Goal: Communication & Community: Share content

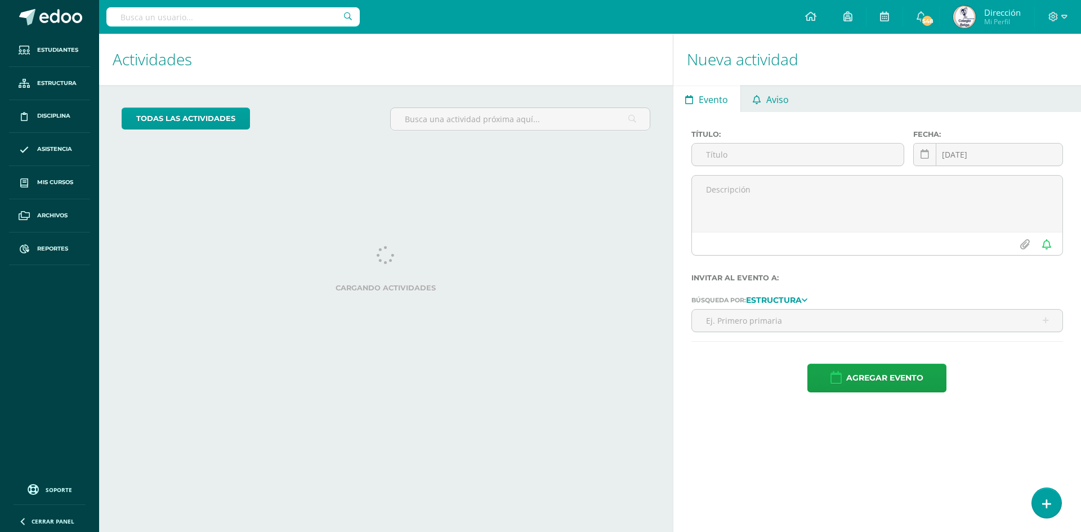
click at [777, 93] on span "Aviso" at bounding box center [777, 99] width 23 height 27
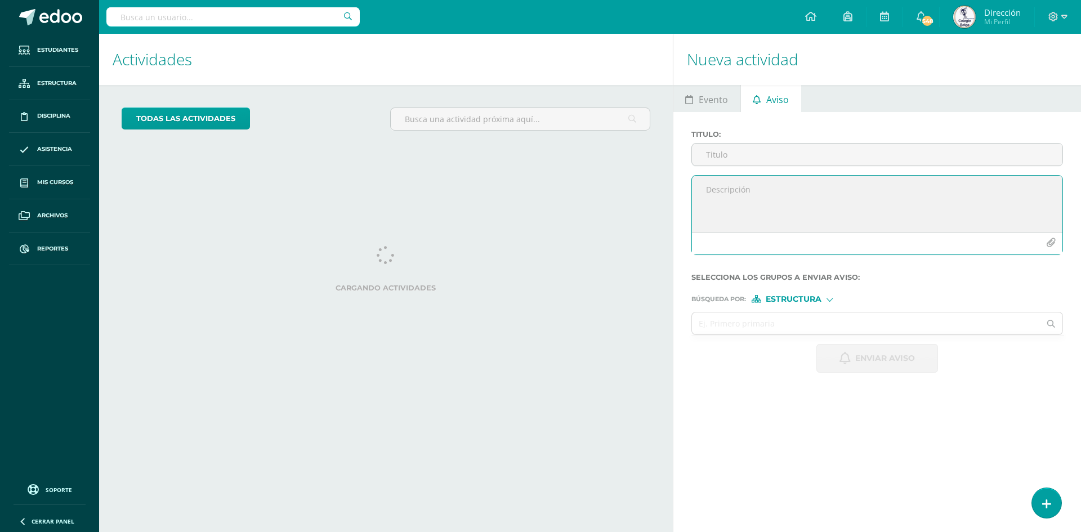
click at [720, 188] on textarea at bounding box center [877, 204] width 370 height 56
paste textarea "ASUNTO: Entrevistas por Entrega de Notas Cuarta Unidad Estimados Padres de Fami…"
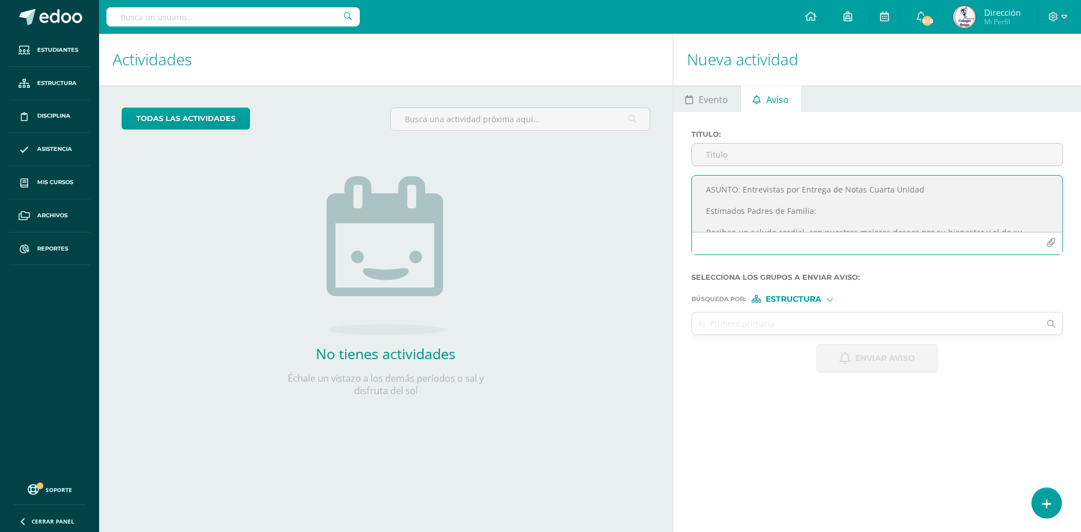
drag, startPoint x: 928, startPoint y: 186, endPoint x: 693, endPoint y: 182, distance: 234.7
click at [693, 182] on textarea "ASUNTO: Entrevistas por Entrega de Notas Cuarta Unidad Estimados Padres de Fami…" at bounding box center [877, 204] width 370 height 56
type textarea "ASUNTO: Entrevistas por Entrega de Notas Cuarta Unidad Estimados Padres de Fami…"
click at [720, 154] on input "Titulo :" at bounding box center [877, 155] width 370 height 22
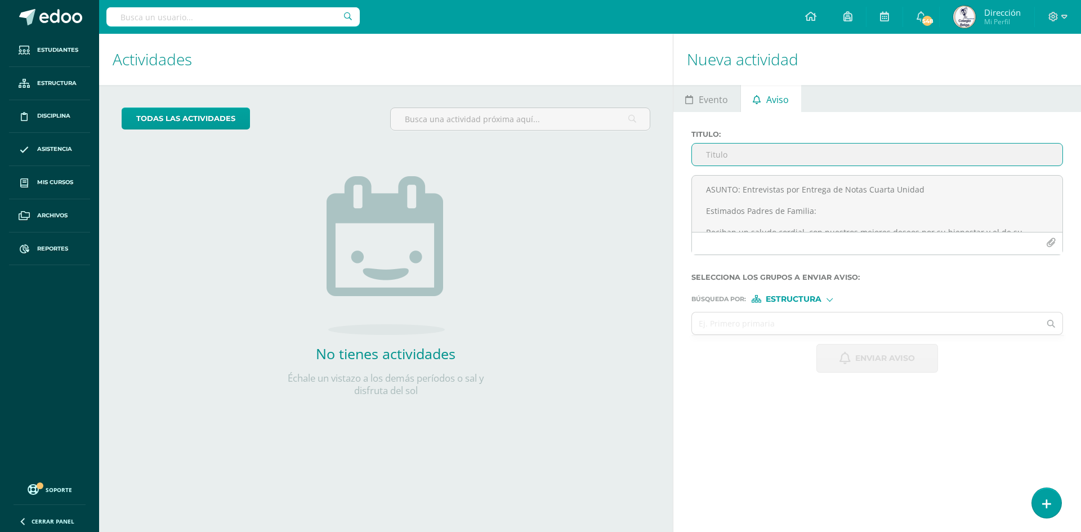
paste input "ASUNTO: Entrevistas por Entrega de Notas Cuarta Unidad"
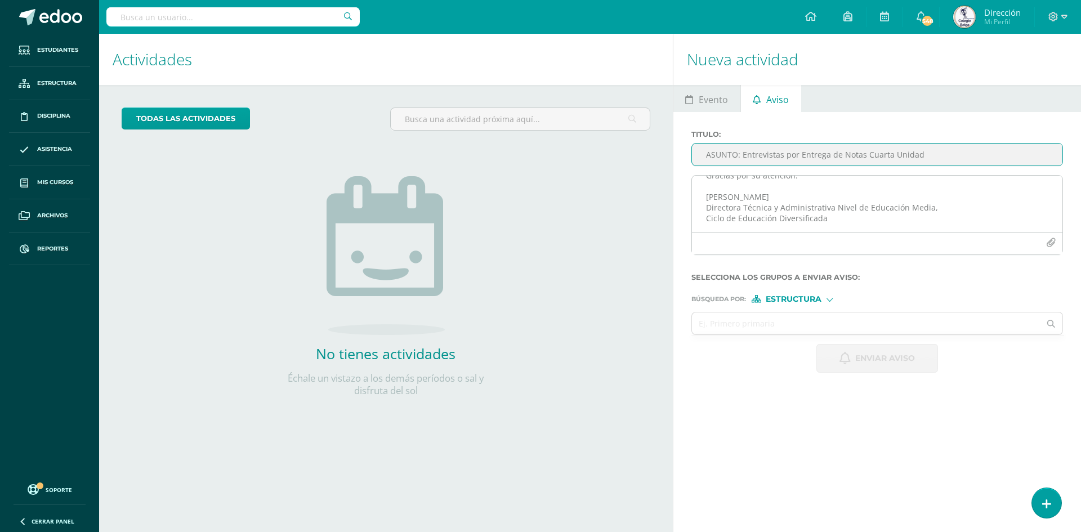
scroll to position [132, 0]
type input "ASUNTO: Entrevistas por Entrega de Notas Cuarta Unidad"
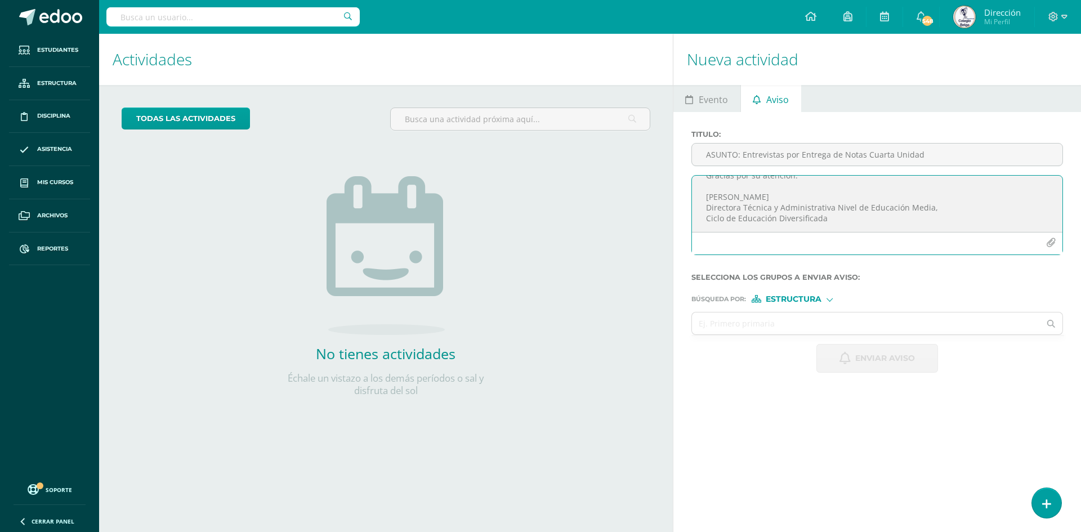
click at [1047, 240] on icon "button" at bounding box center [1051, 243] width 10 height 10
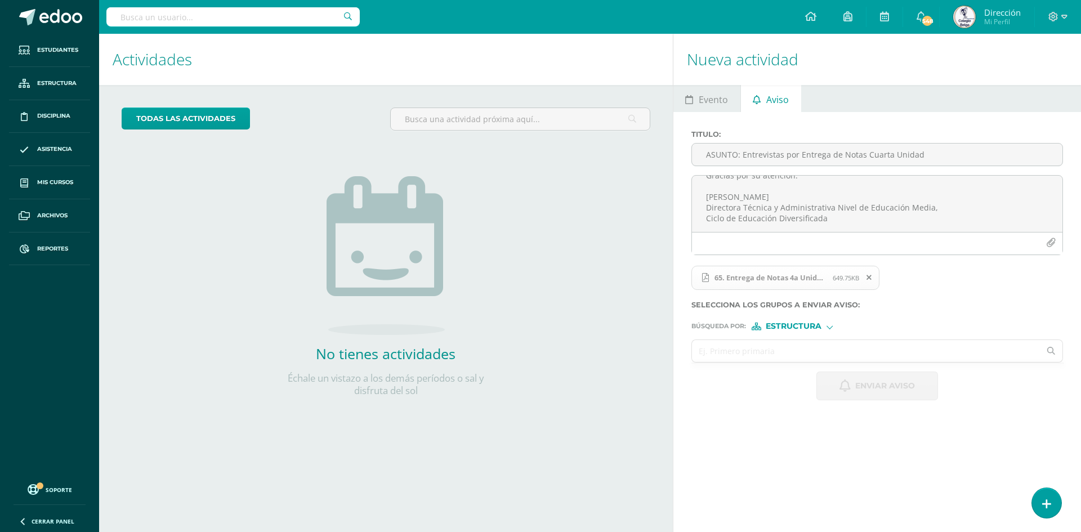
click at [746, 350] on input "text" at bounding box center [866, 351] width 348 height 22
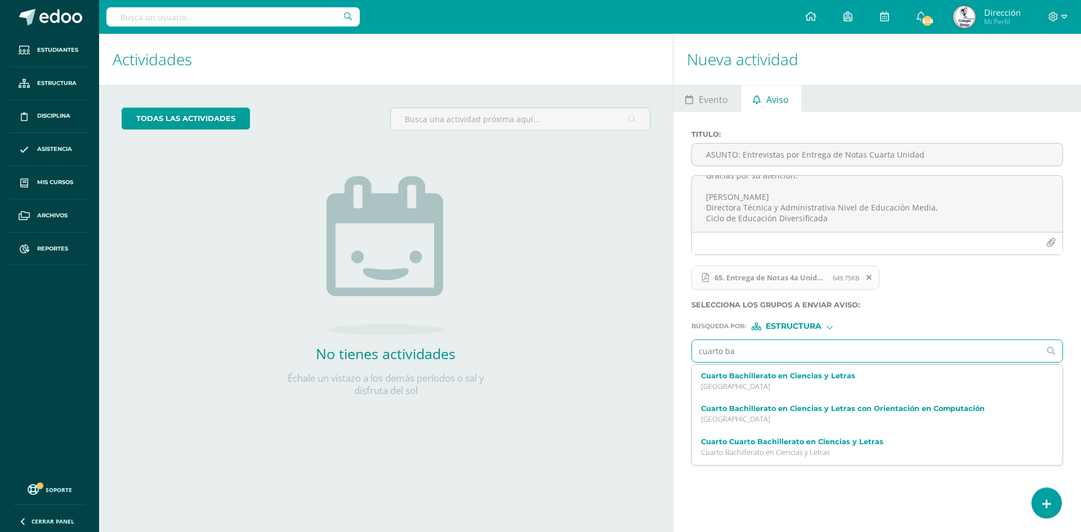
type input "cuarto bac"
click at [792, 377] on label "Cuarto Bachillerato en Ciencias y Letras" at bounding box center [869, 375] width 337 height 8
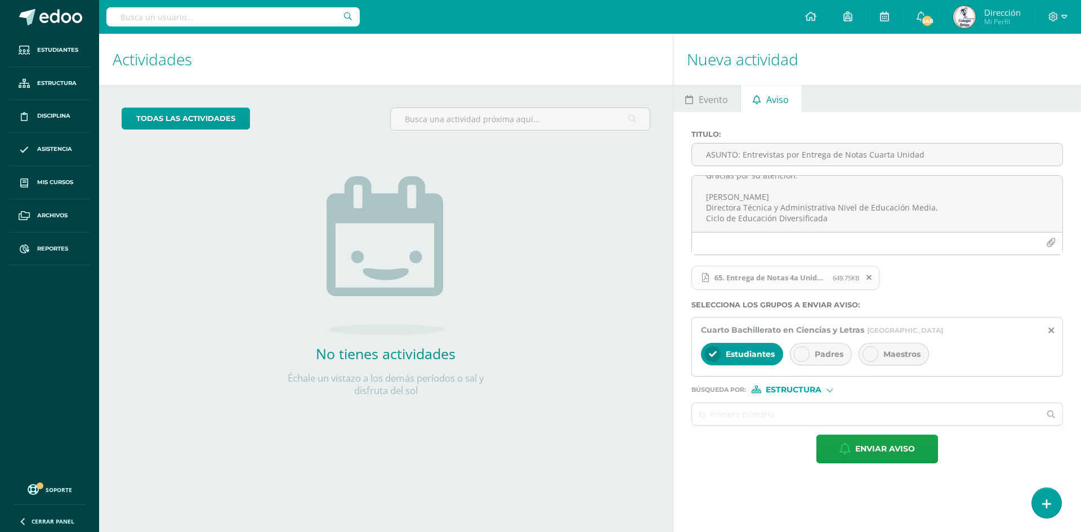
drag, startPoint x: 807, startPoint y: 352, endPoint x: 841, endPoint y: 352, distance: 33.8
click at [807, 351] on div at bounding box center [802, 354] width 16 height 16
click at [893, 355] on span "Maestros" at bounding box center [901, 354] width 37 height 10
drag, startPoint x: 748, startPoint y: 414, endPoint x: 863, endPoint y: 324, distance: 145.9
click at [749, 413] on input "text" at bounding box center [866, 414] width 348 height 22
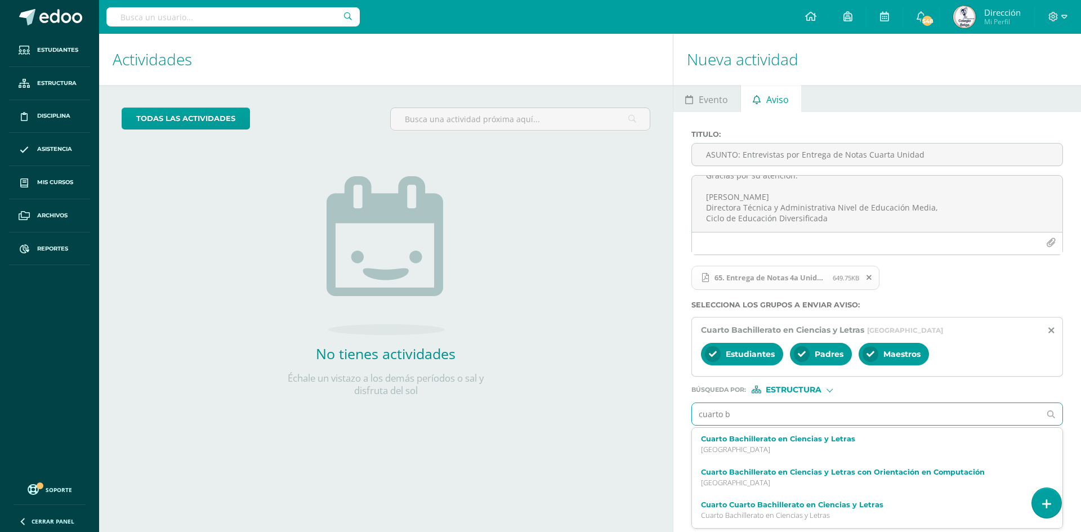
type input "cuarto ba"
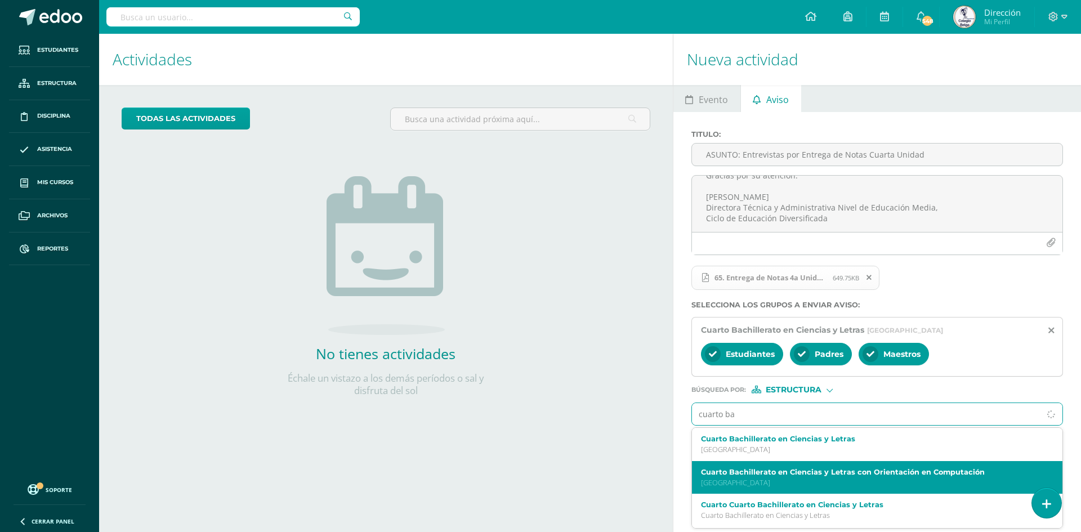
click at [764, 471] on label "Cuarto Bachillerato en Ciencias y Letras con Orientación en Computación" at bounding box center [869, 472] width 337 height 8
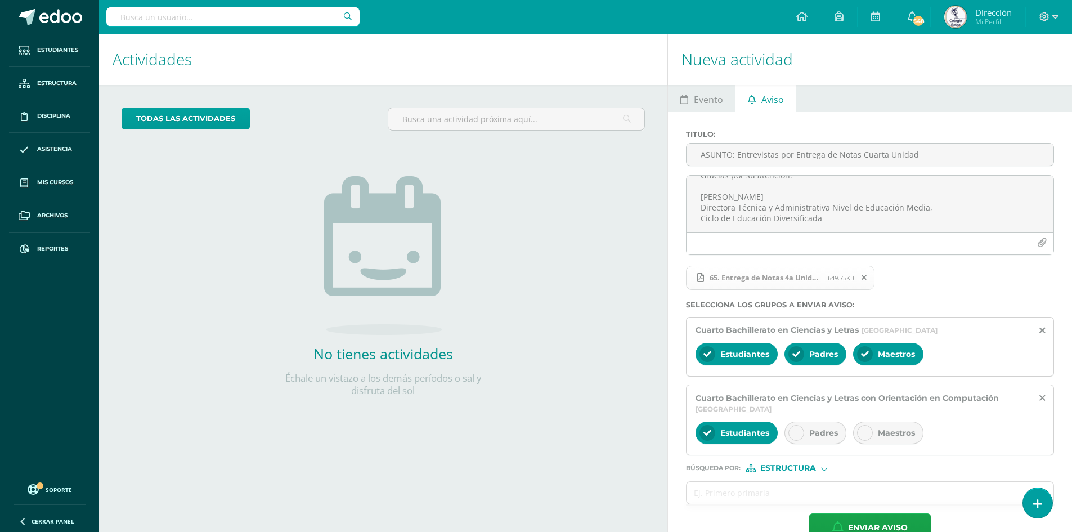
drag, startPoint x: 796, startPoint y: 433, endPoint x: 854, endPoint y: 438, distance: 58.2
click at [796, 433] on icon at bounding box center [796, 433] width 8 height 8
click at [888, 436] on span "Maestros" at bounding box center [896, 433] width 37 height 10
click at [814, 468] on span "Estructura" at bounding box center [788, 468] width 56 height 6
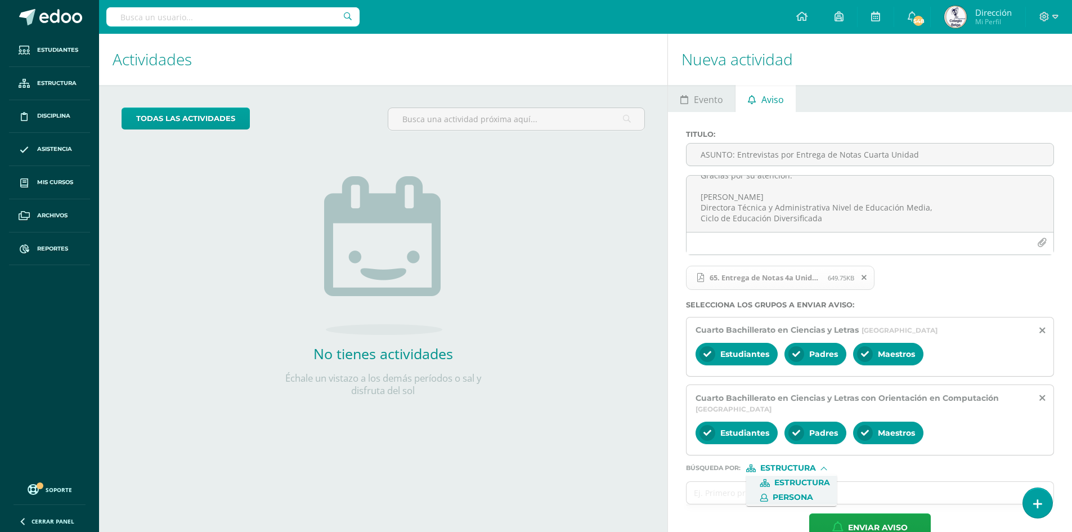
click at [797, 491] on span "Persona" at bounding box center [791, 497] width 91 height 15
click at [734, 491] on input "text" at bounding box center [859, 493] width 344 height 22
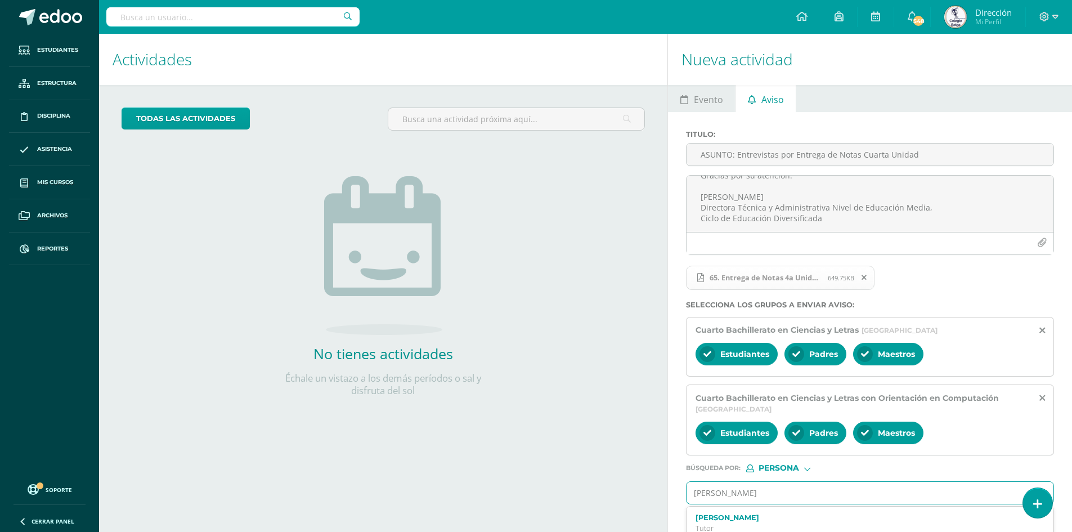
type input "[PERSON_NAME]"
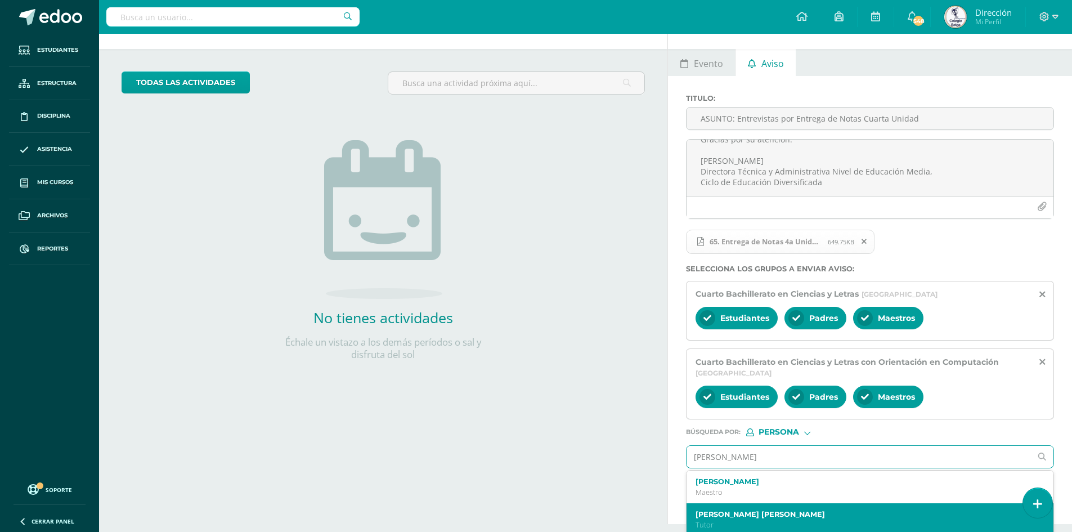
scroll to position [56, 0]
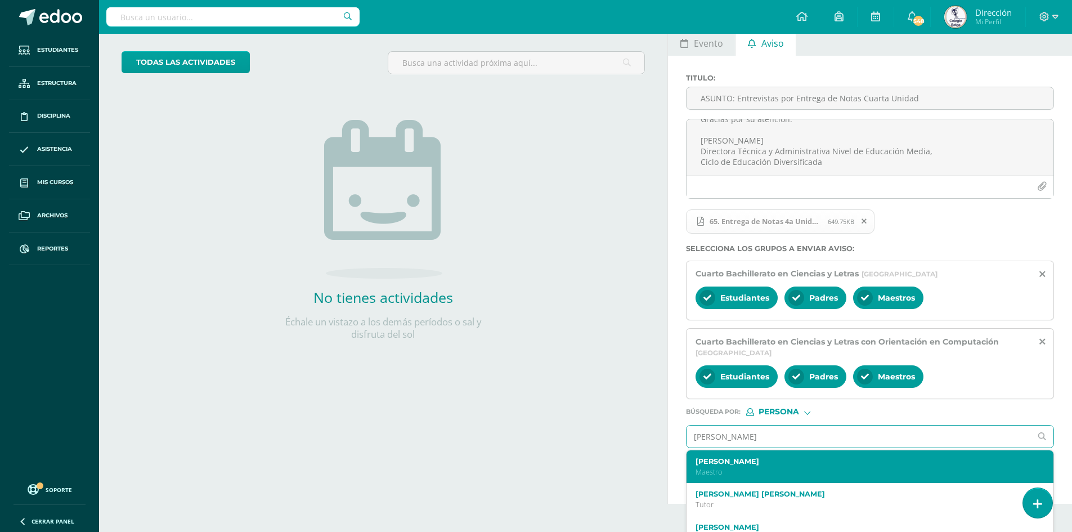
click at [728, 467] on p "Maestro" at bounding box center [863, 472] width 334 height 10
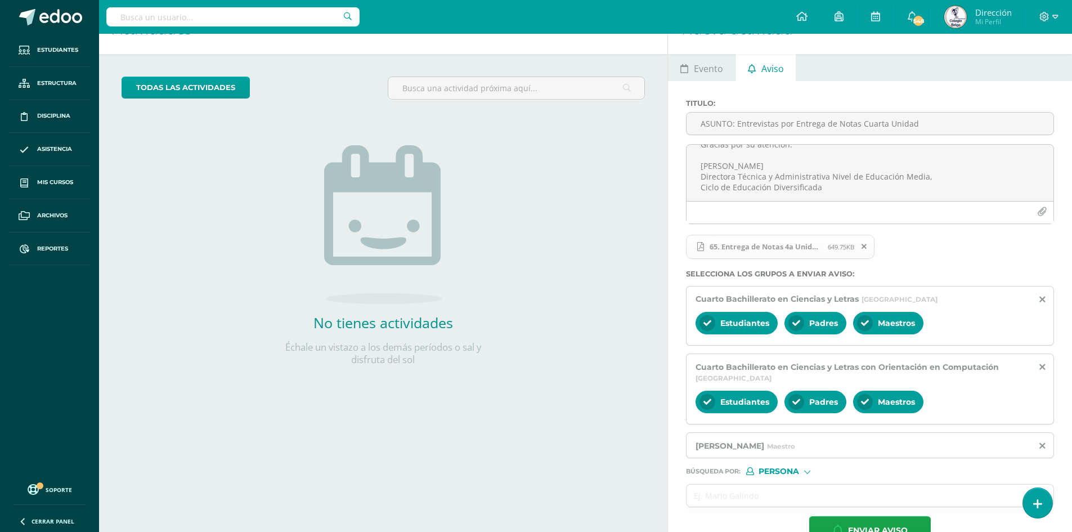
scroll to position [0, 0]
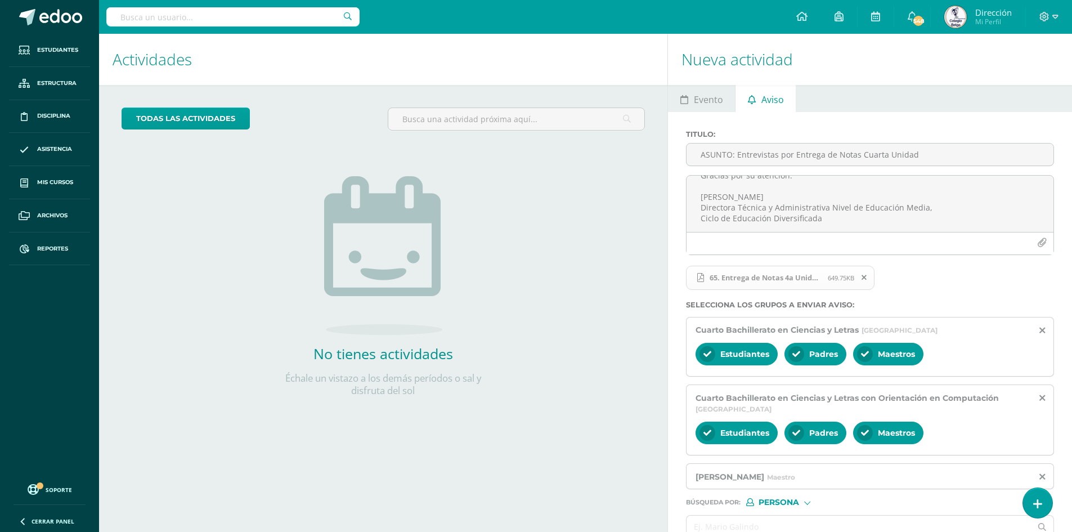
drag, startPoint x: 585, startPoint y: 459, endPoint x: 608, endPoint y: 458, distance: 23.1
click at [586, 459] on div "Actividades Actividad todas las Actividades No tienes actividades Échale un vis…" at bounding box center [381, 314] width 573 height 560
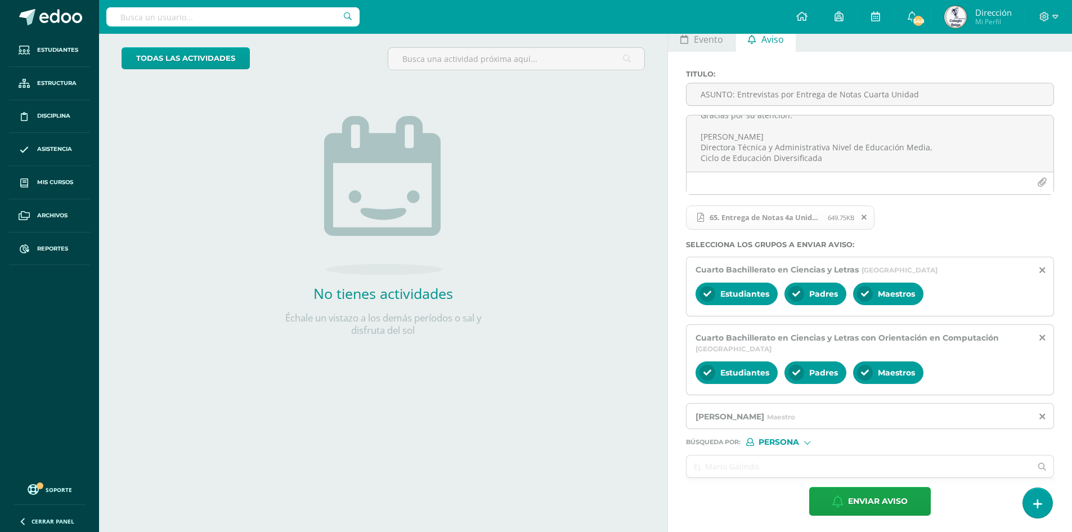
scroll to position [62, 0]
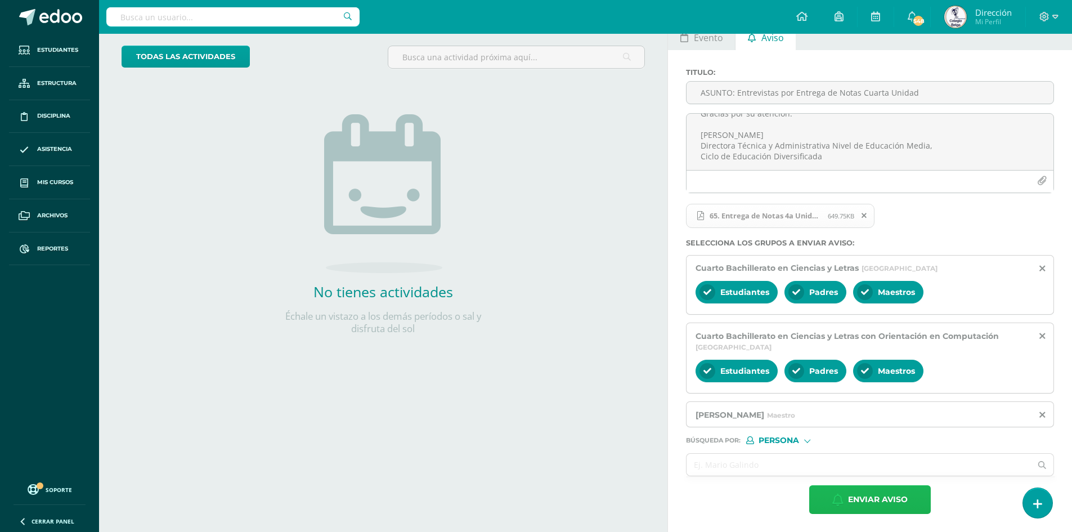
click at [865, 496] on span "Enviar aviso" at bounding box center [878, 500] width 60 height 28
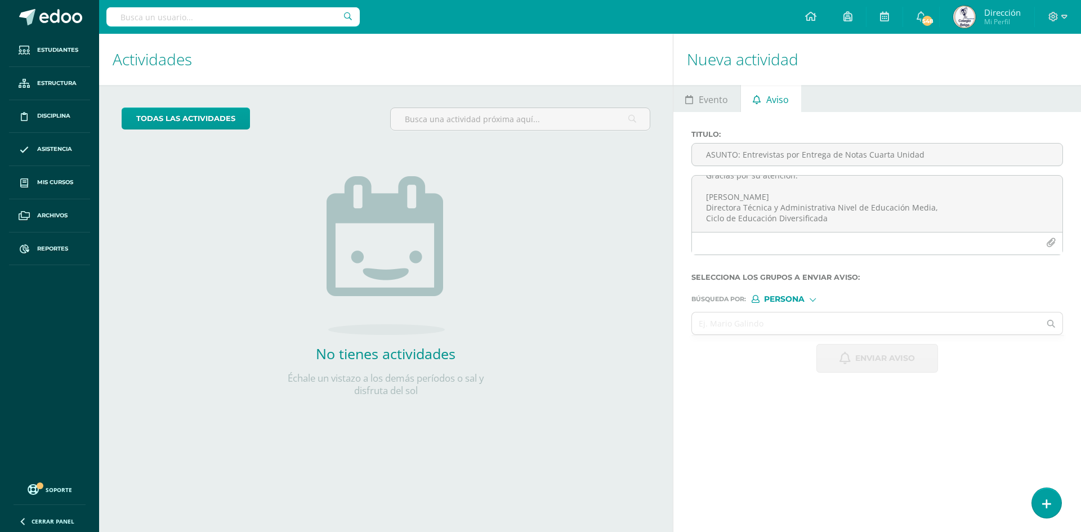
scroll to position [0, 0]
